Goal: Task Accomplishment & Management: Manage account settings

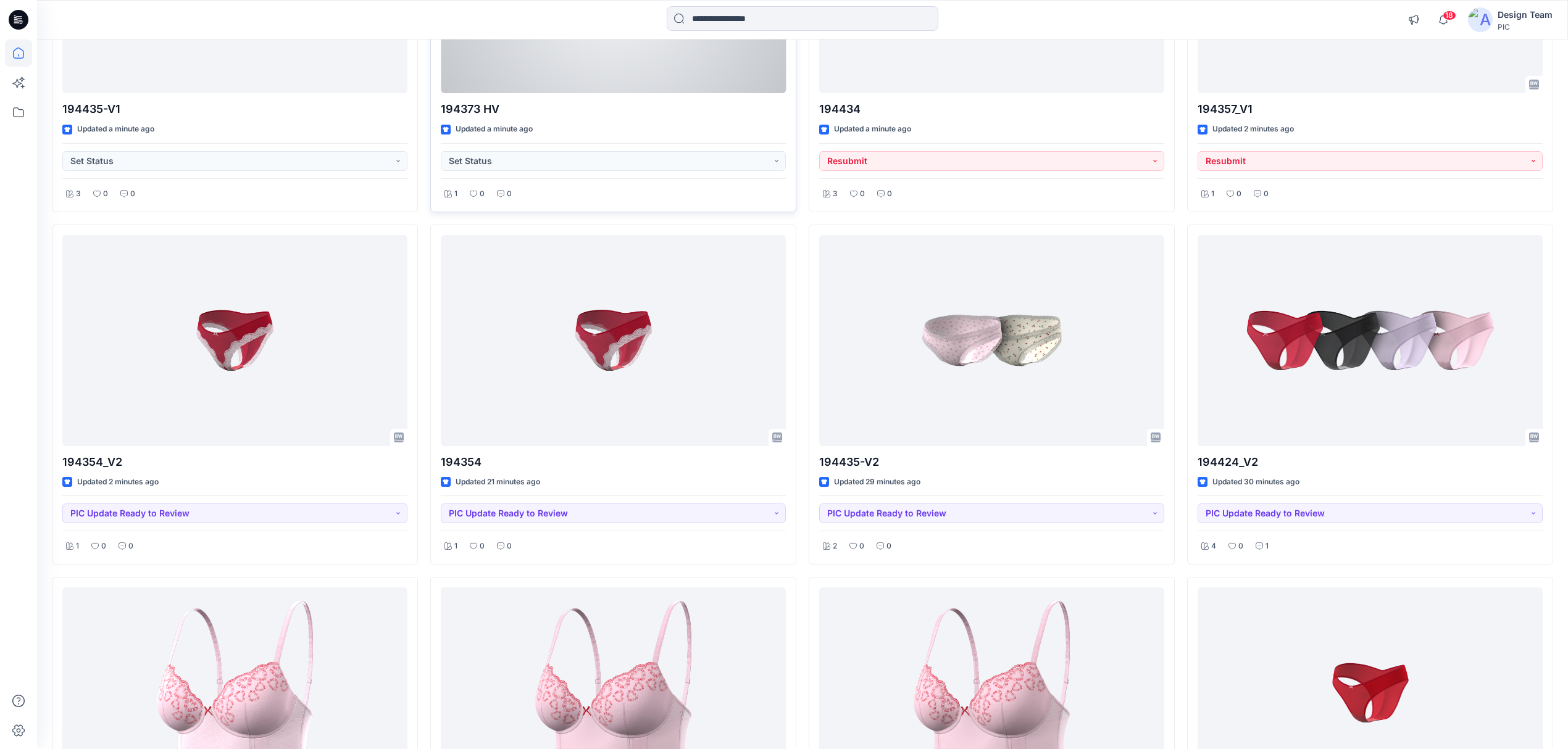
scroll to position [329, 0]
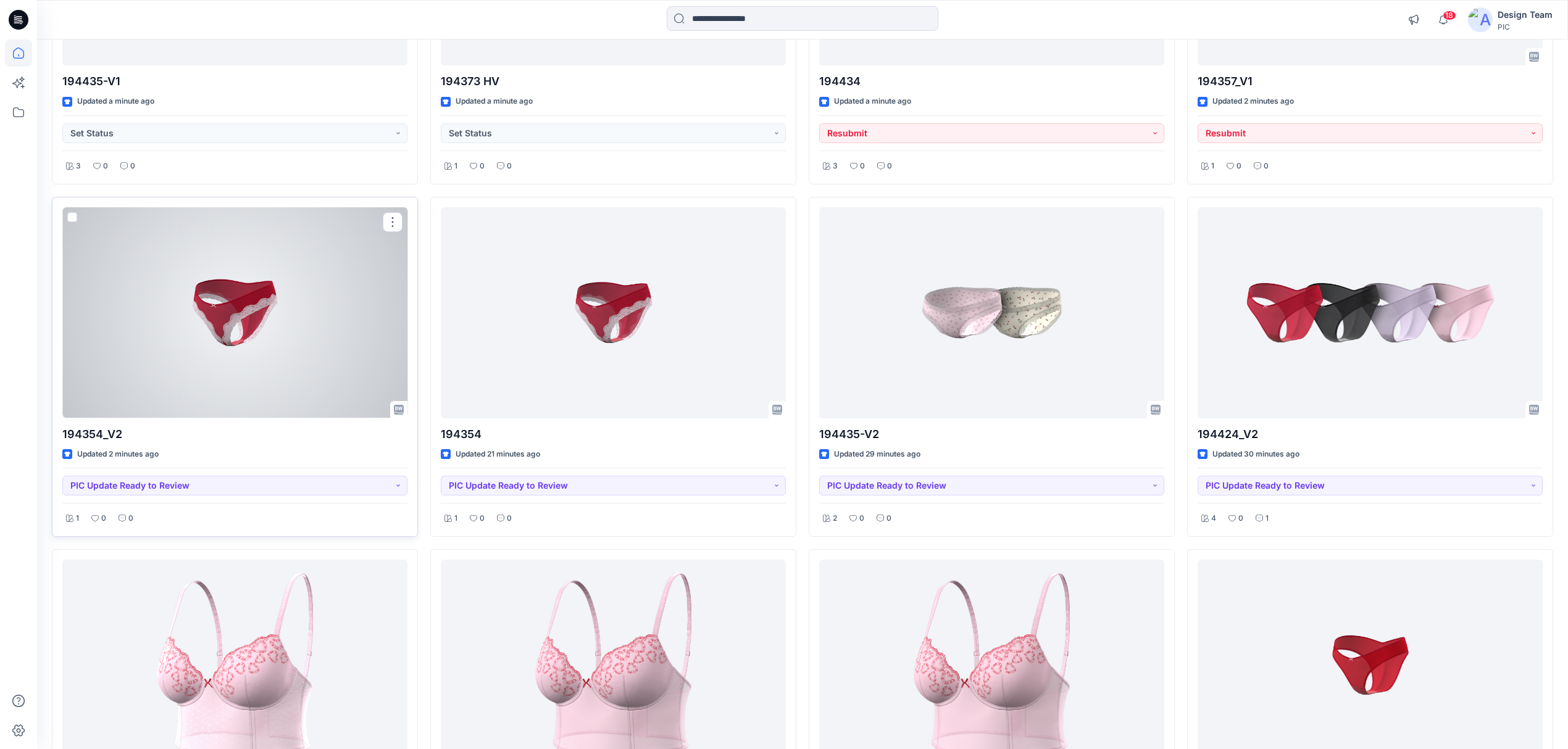
click at [255, 376] on div at bounding box center [235, 313] width 345 height 211
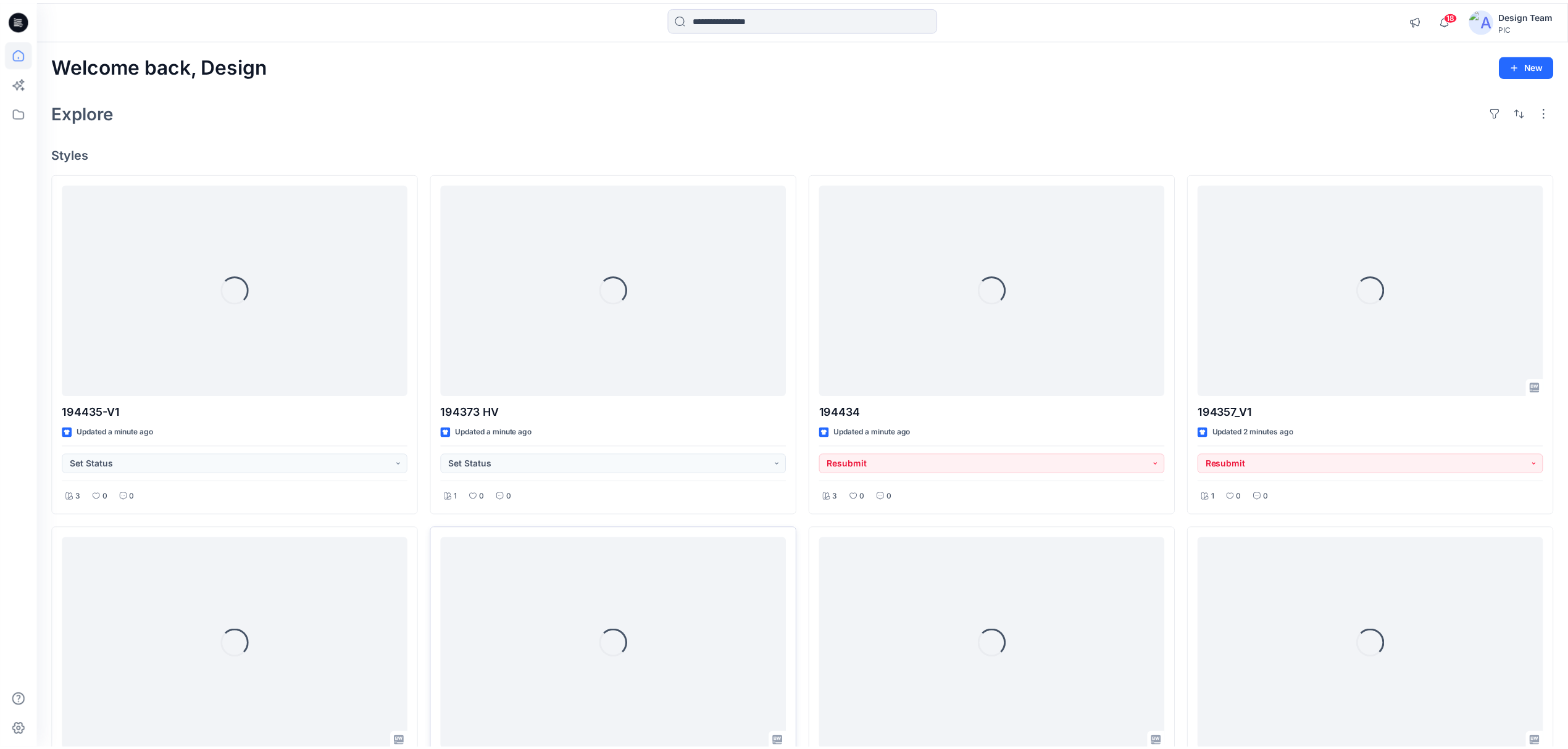
scroll to position [329, 0]
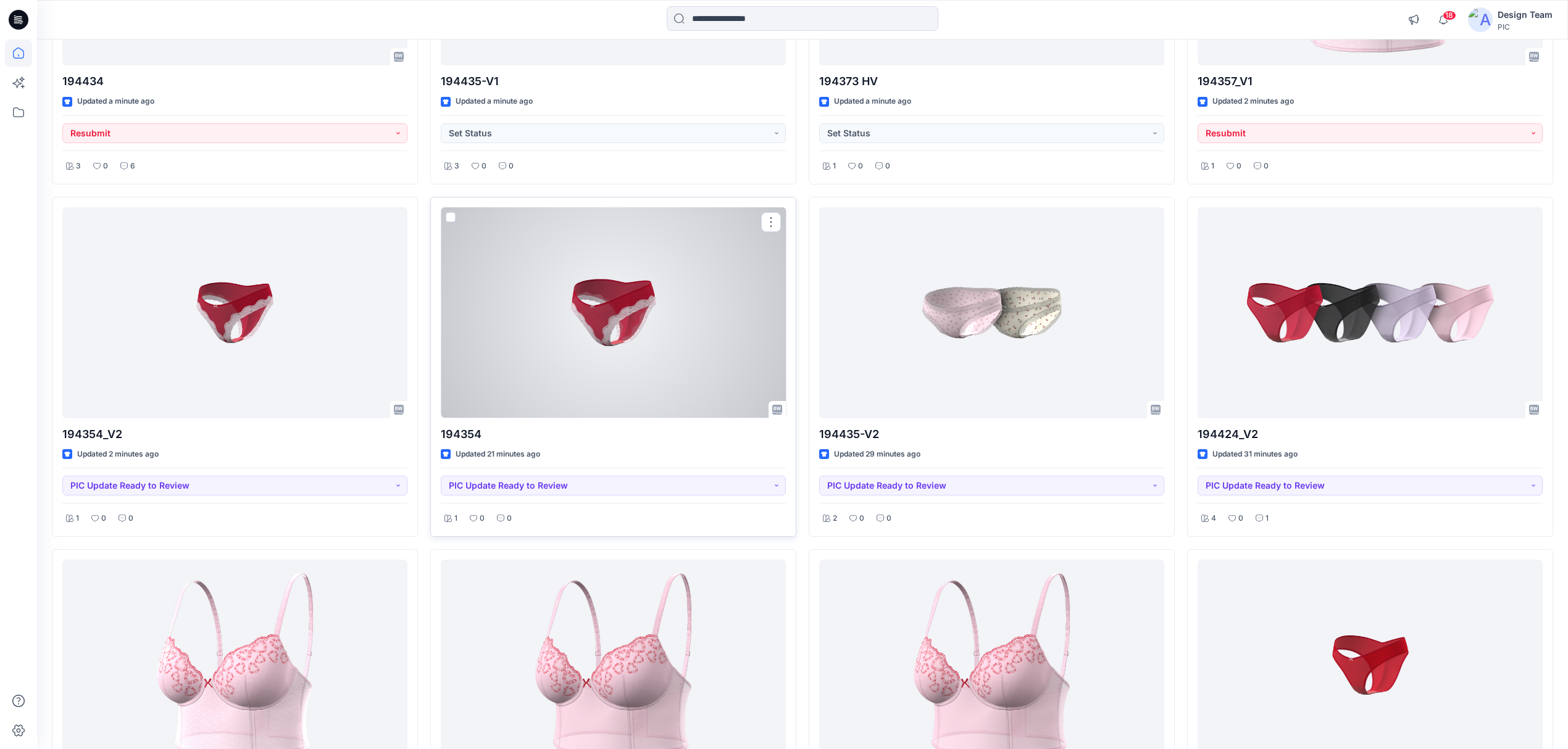
click at [543, 385] on div at bounding box center [613, 313] width 345 height 211
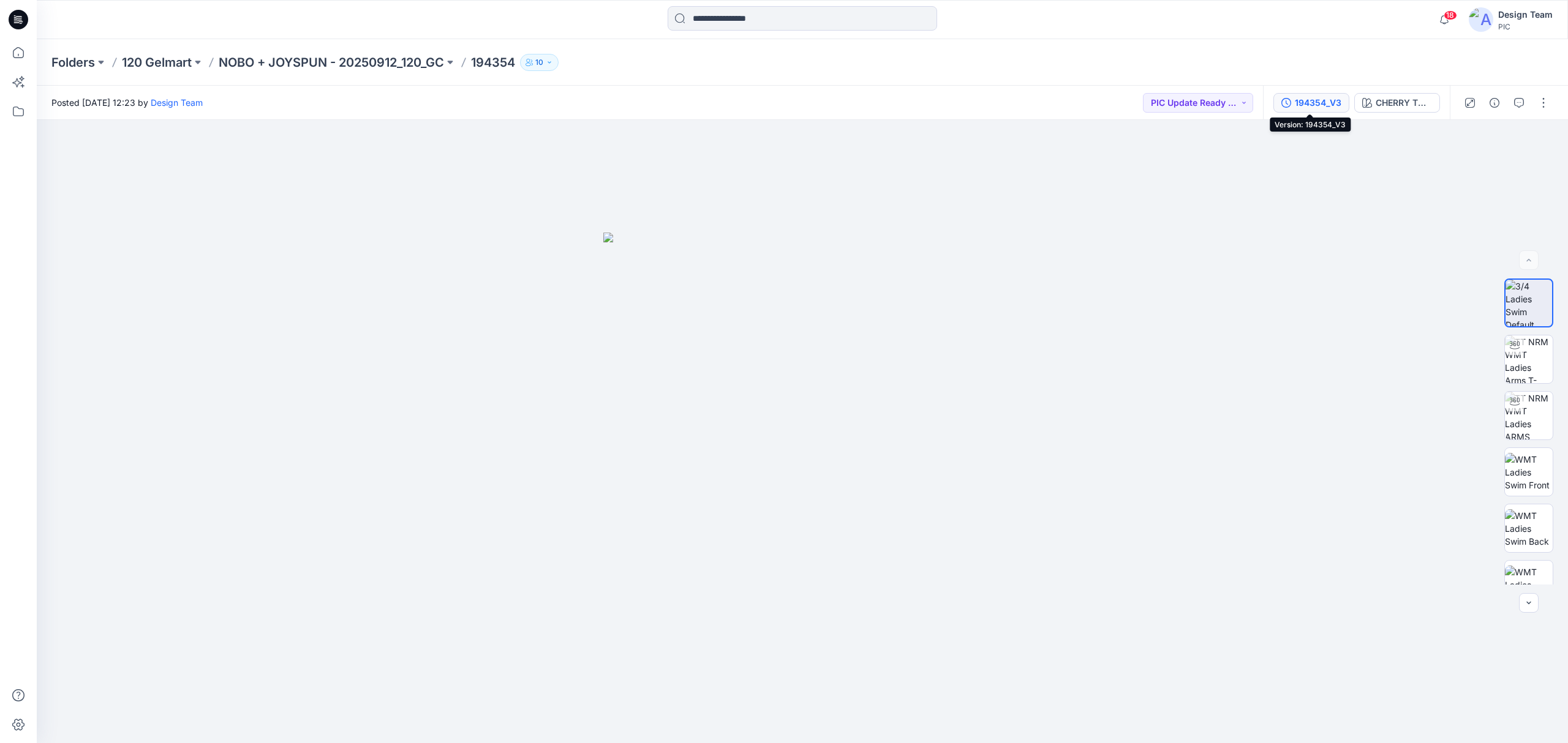
click at [1321, 100] on div "194354_V3" at bounding box center [1318, 102] width 46 height 13
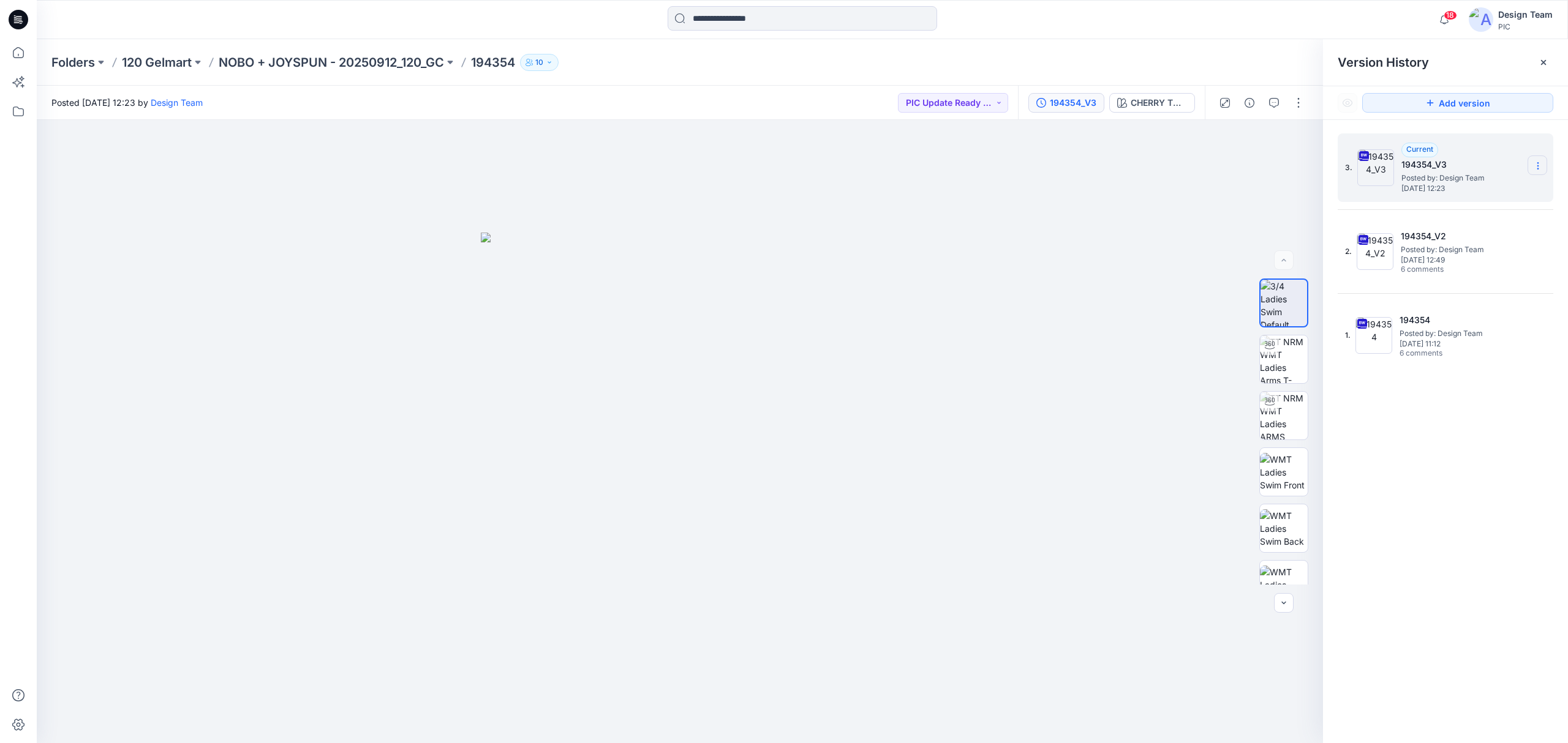
click at [1536, 161] on icon at bounding box center [1538, 166] width 10 height 10
click at [1492, 186] on span "Download Source BW File" at bounding box center [1476, 190] width 103 height 15
click at [1538, 159] on section at bounding box center [1538, 165] width 20 height 20
click at [1487, 262] on div "Delete Version" at bounding box center [1472, 269] width 142 height 24
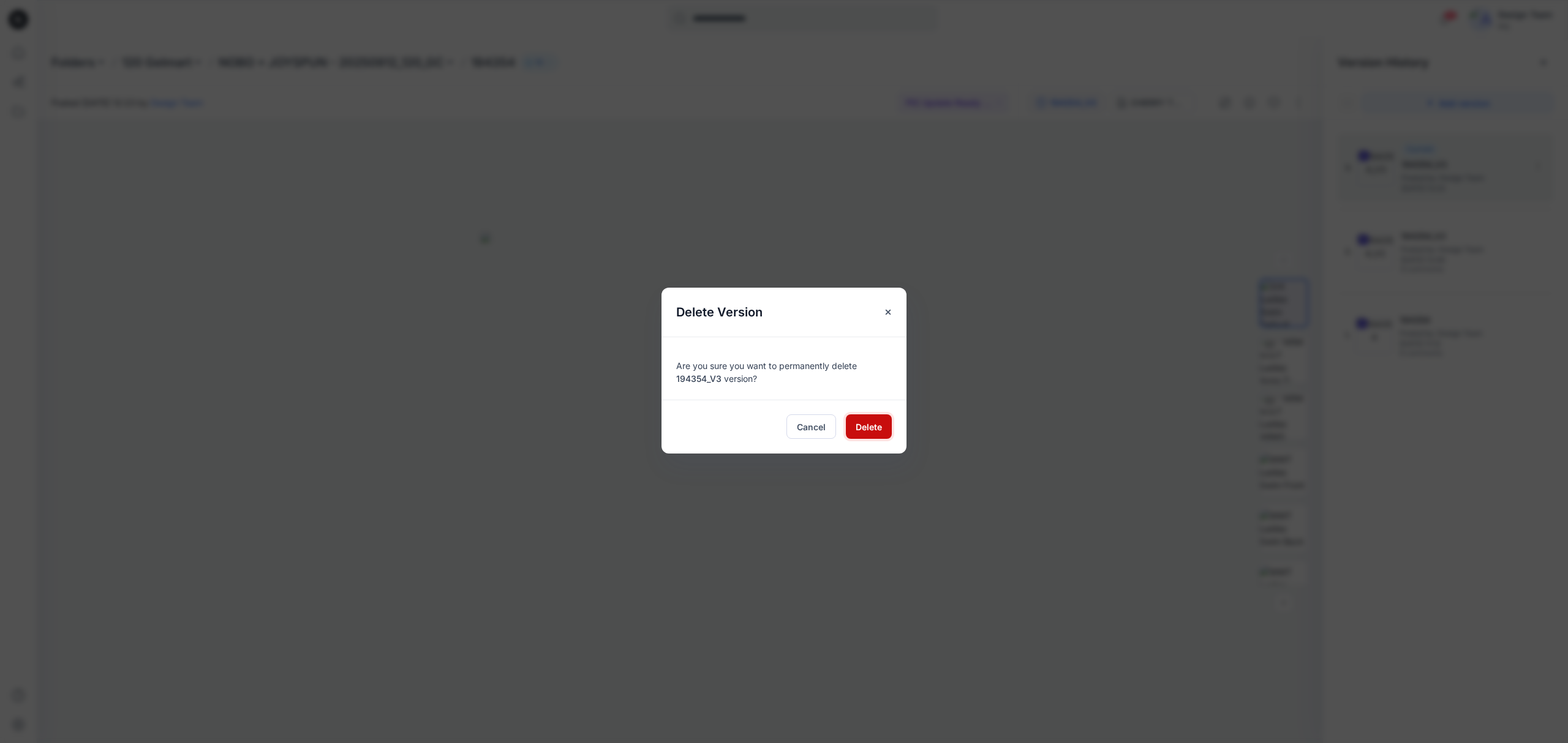
click at [856, 427] on span "Delete" at bounding box center [869, 426] width 26 height 13
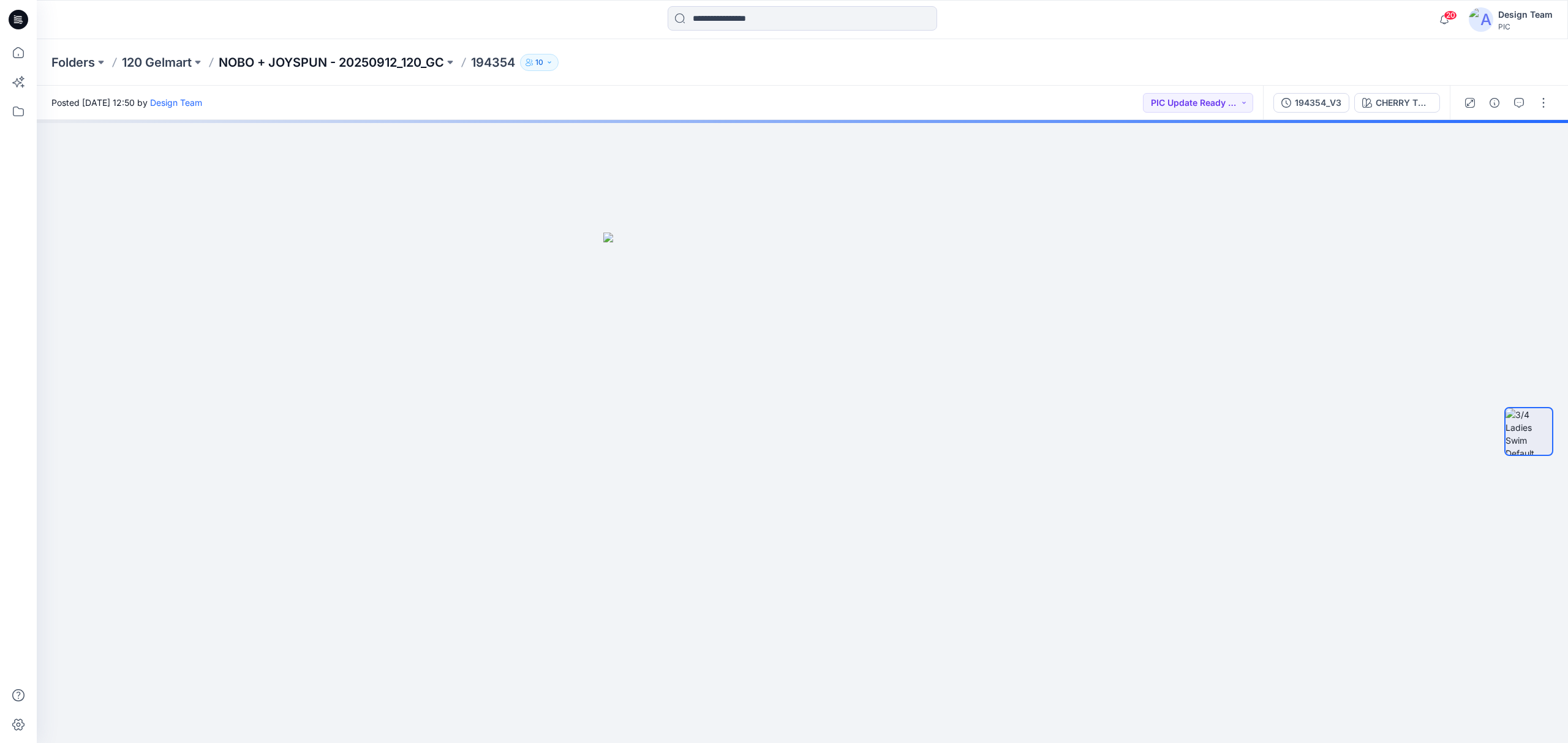
click at [304, 64] on p "NOBO + JOYSPUN - 20250912_120_GC" at bounding box center [331, 62] width 226 height 17
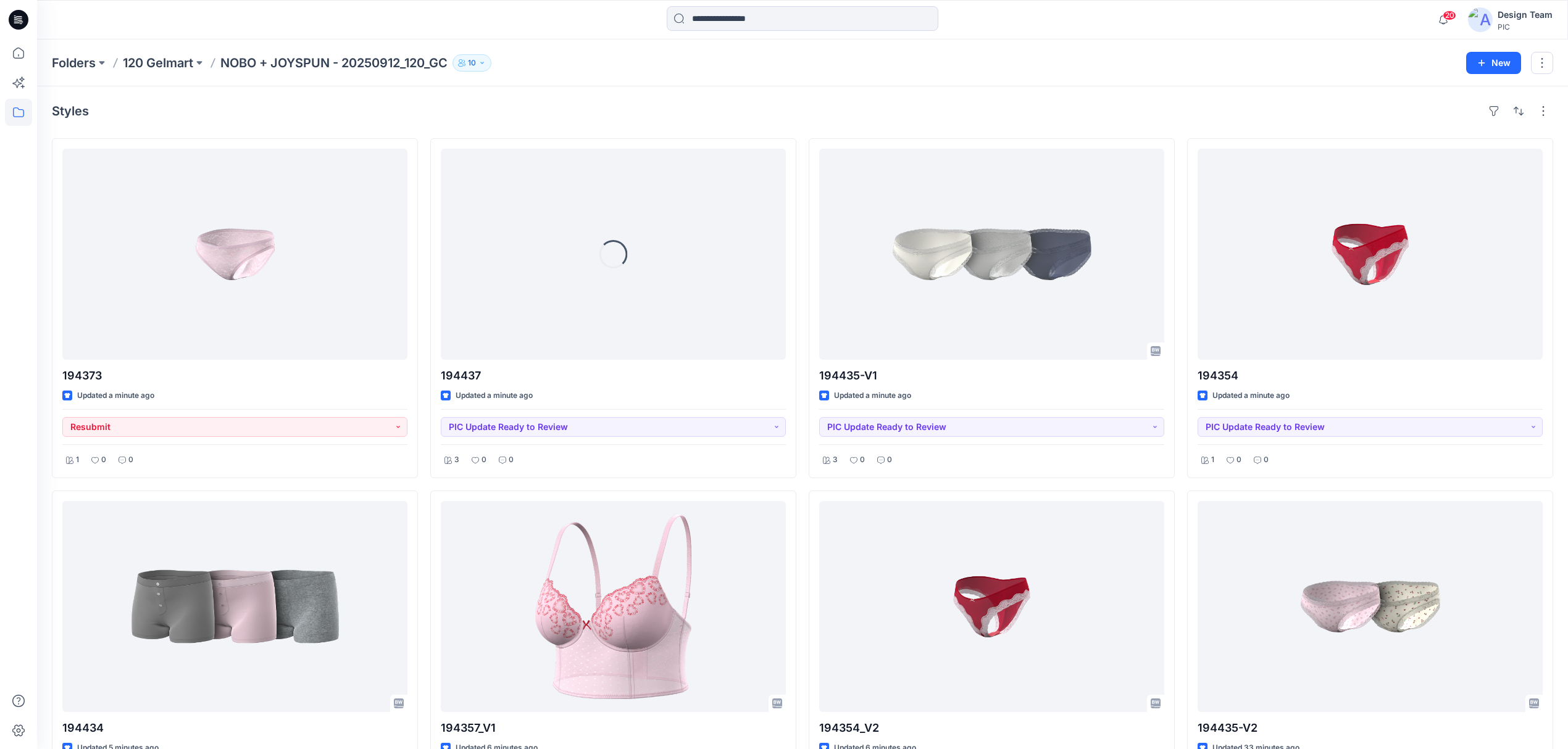
click at [301, 60] on p "NOBO + JOYSPUN - 20250912_120_GC" at bounding box center [334, 63] width 227 height 17
